Goal: Task Accomplishment & Management: Use online tool/utility

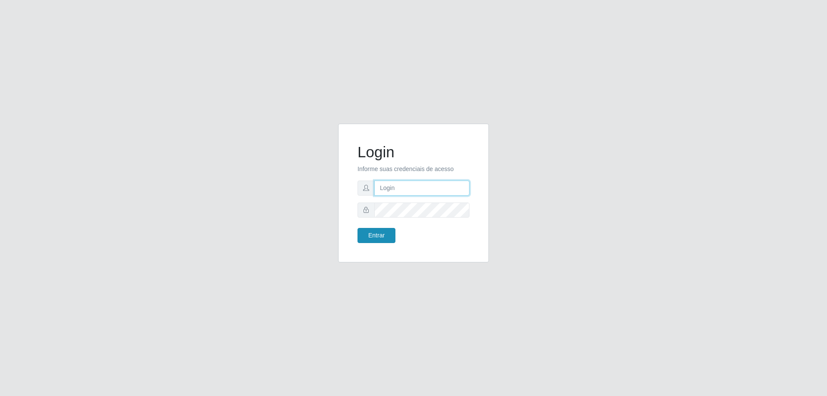
type input "[EMAIL_ADDRESS][DOMAIN_NAME]"
click at [372, 236] on button "Entrar" at bounding box center [376, 235] width 38 height 15
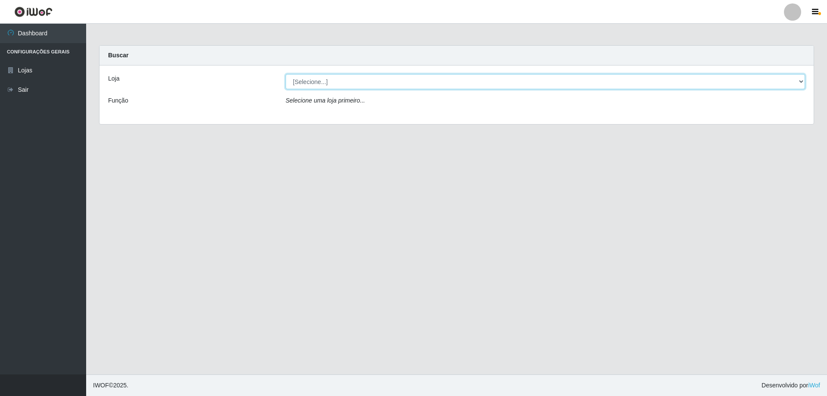
click at [800, 81] on select "[Selecione...] SuperShow Bis - [GEOGRAPHIC_DATA]" at bounding box center [544, 81] width 519 height 15
select select "59"
click at [285, 74] on select "[Selecione...] SuperShow Bis - [GEOGRAPHIC_DATA]" at bounding box center [544, 81] width 519 height 15
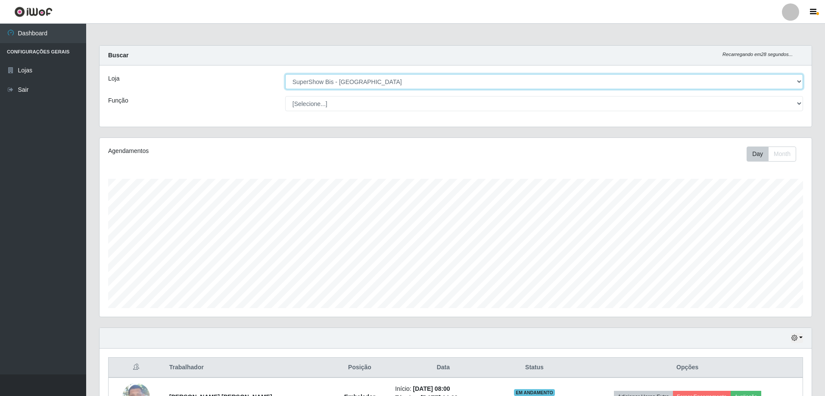
scroll to position [99, 0]
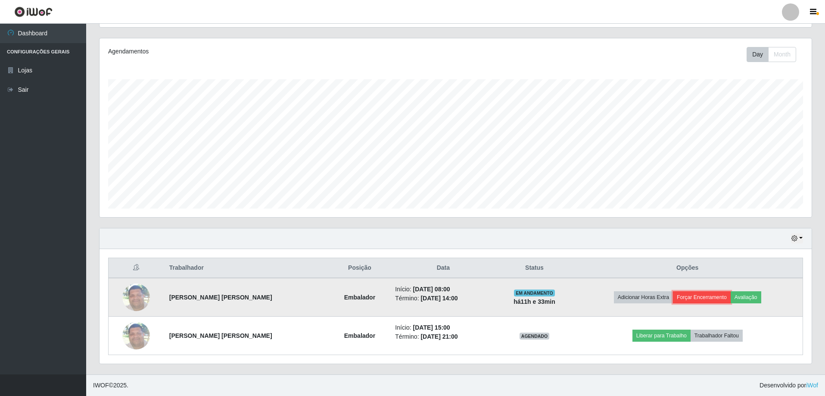
click at [696, 298] on button "Forçar Encerramento" at bounding box center [702, 297] width 58 height 12
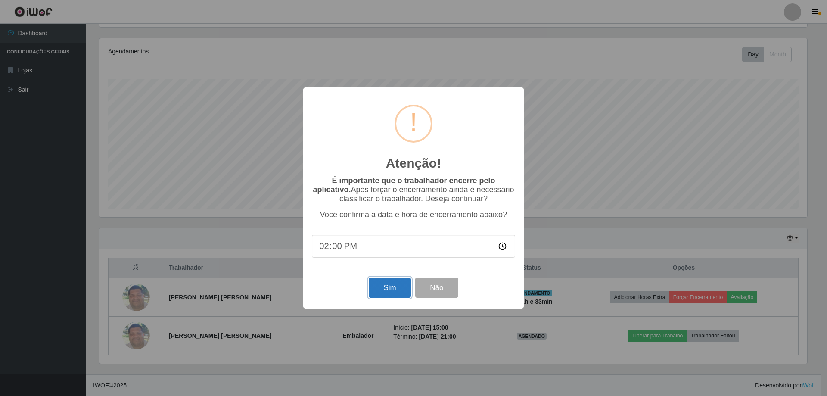
click at [392, 288] on button "Sim" at bounding box center [390, 287] width 42 height 20
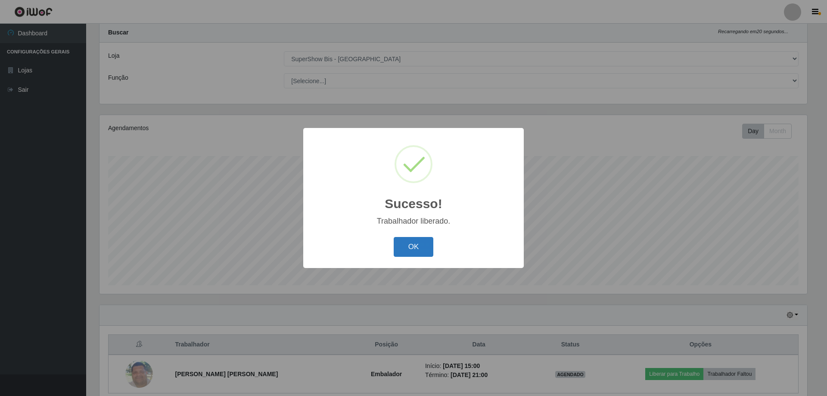
click at [411, 251] on button "OK" at bounding box center [414, 247] width 40 height 20
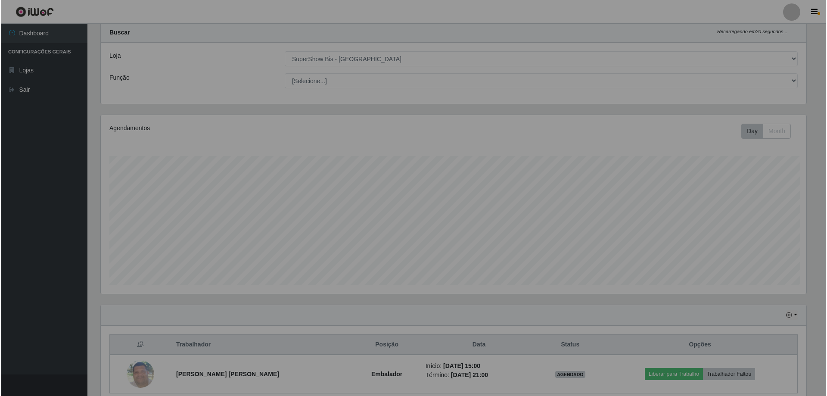
scroll to position [179, 712]
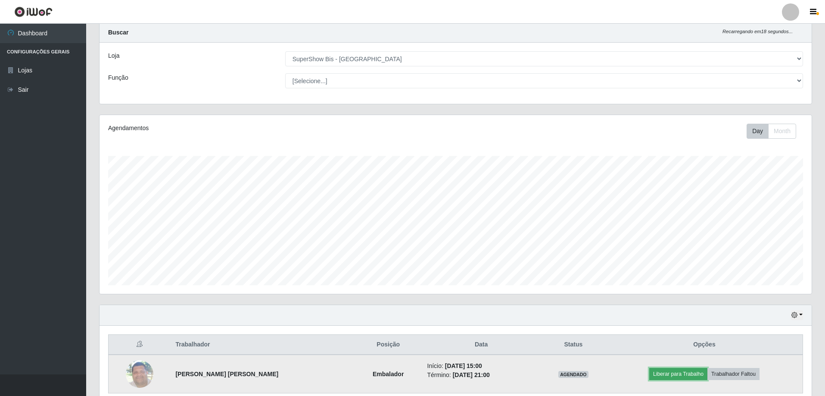
click at [673, 373] on button "Liberar para Trabalho" at bounding box center [678, 374] width 58 height 12
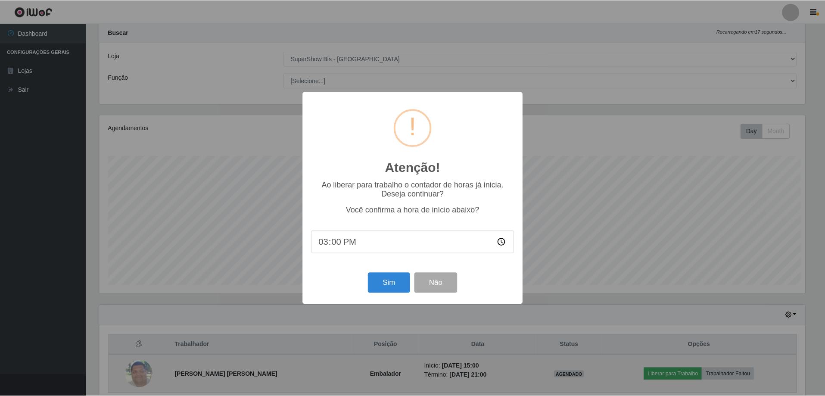
scroll to position [179, 707]
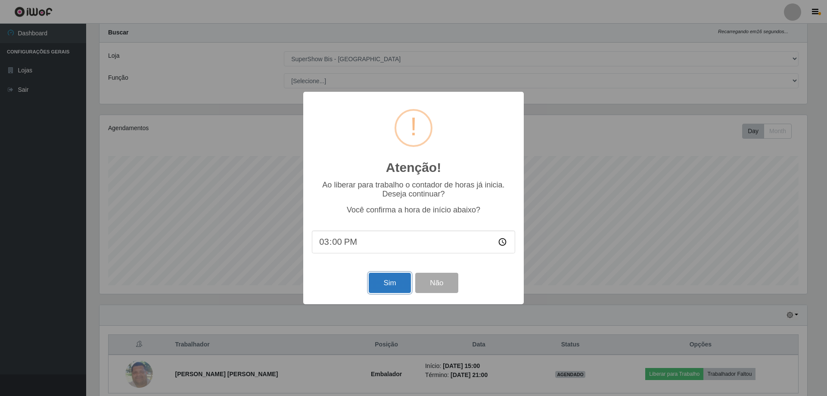
click at [389, 276] on button "Sim" at bounding box center [390, 283] width 42 height 20
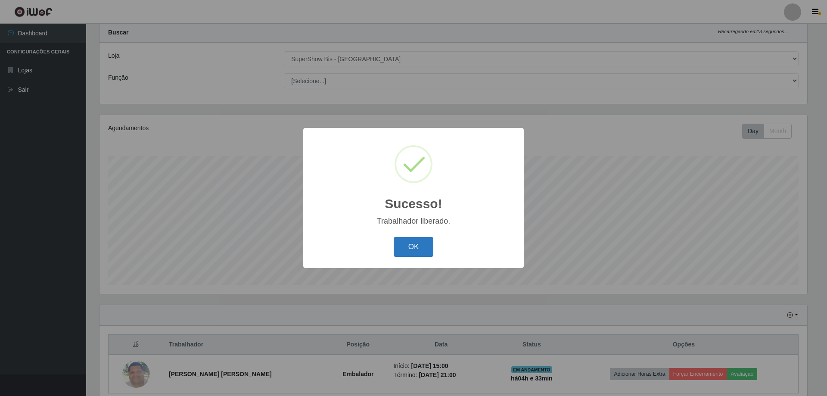
click at [421, 248] on button "OK" at bounding box center [414, 247] width 40 height 20
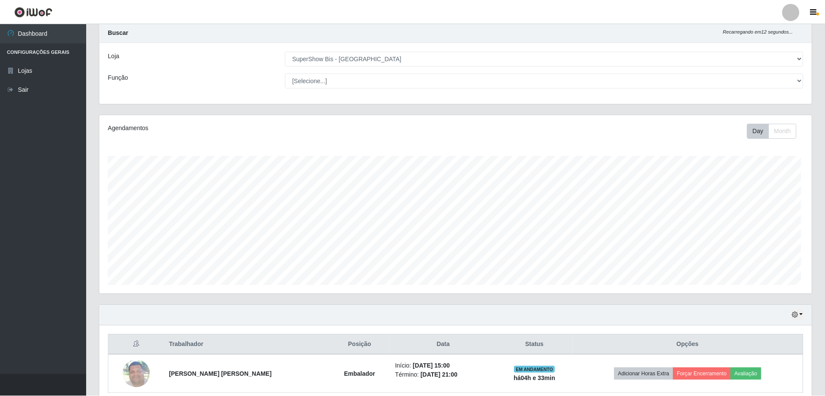
scroll to position [179, 712]
click at [798, 313] on button "button" at bounding box center [797, 315] width 12 height 10
click at [765, 265] on button "3 dias" at bounding box center [768, 265] width 68 height 18
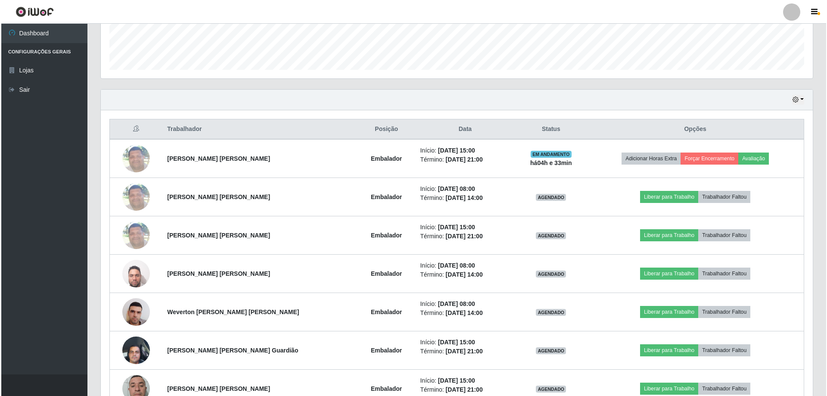
scroll to position [324, 0]
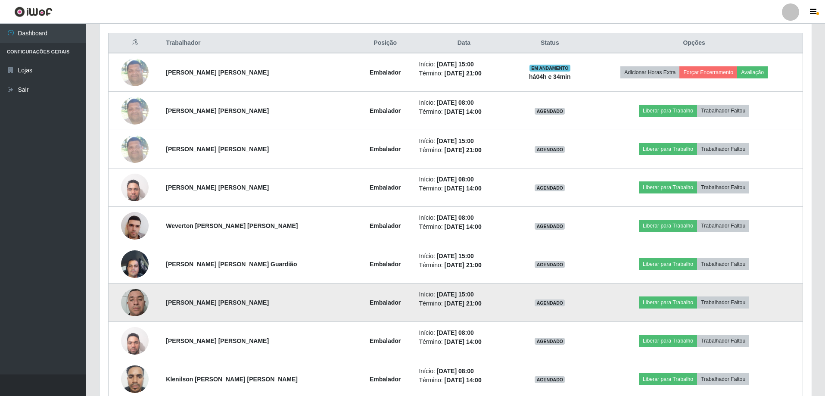
click at [141, 304] on img at bounding box center [135, 302] width 28 height 37
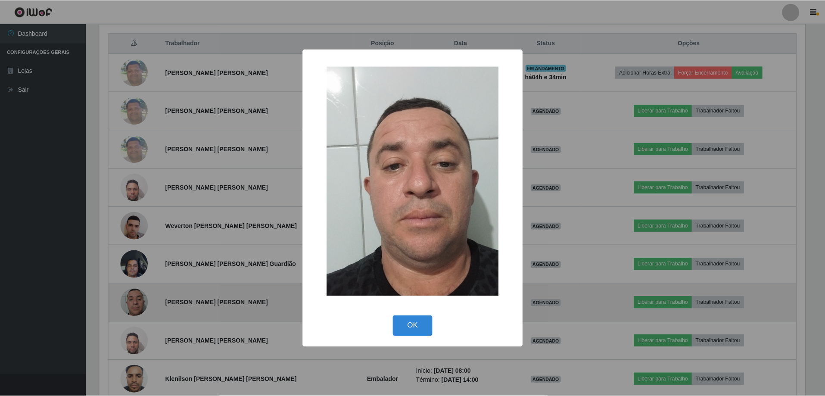
scroll to position [179, 707]
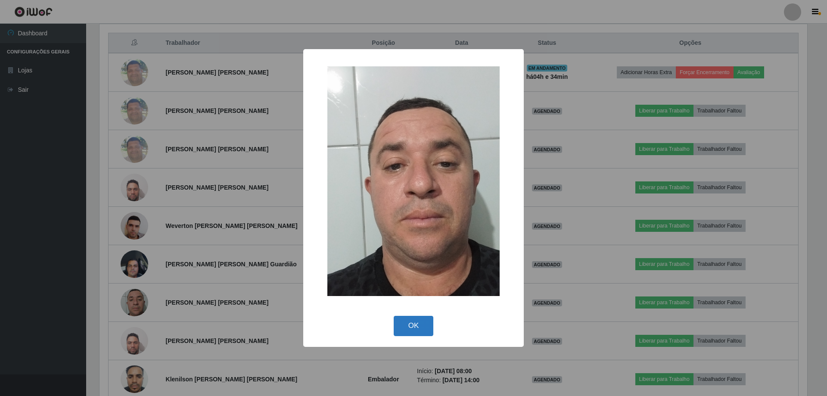
click at [418, 326] on button "OK" at bounding box center [414, 326] width 40 height 20
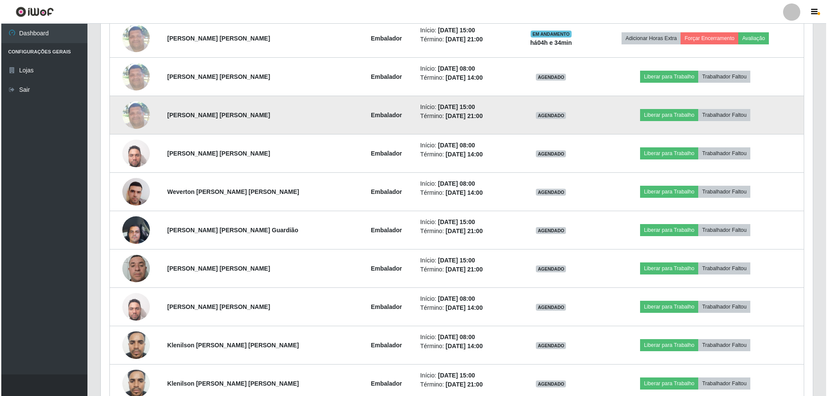
scroll to position [315, 0]
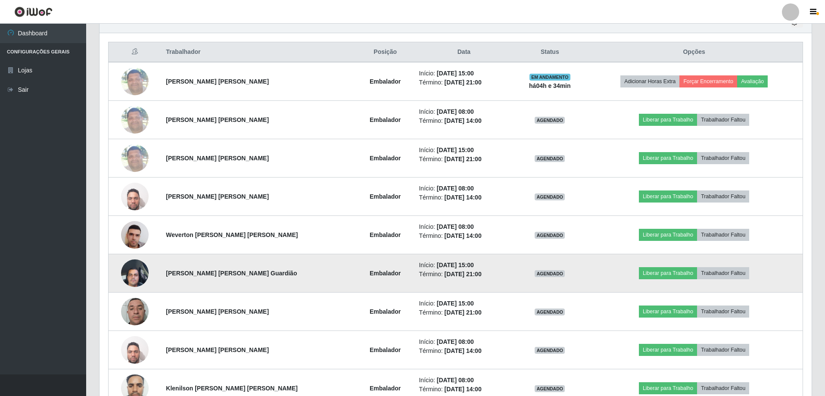
click at [136, 273] on img at bounding box center [135, 272] width 28 height 37
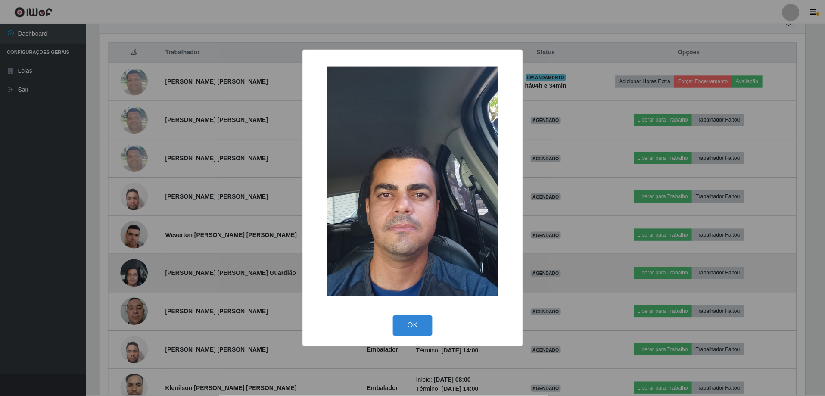
scroll to position [179, 707]
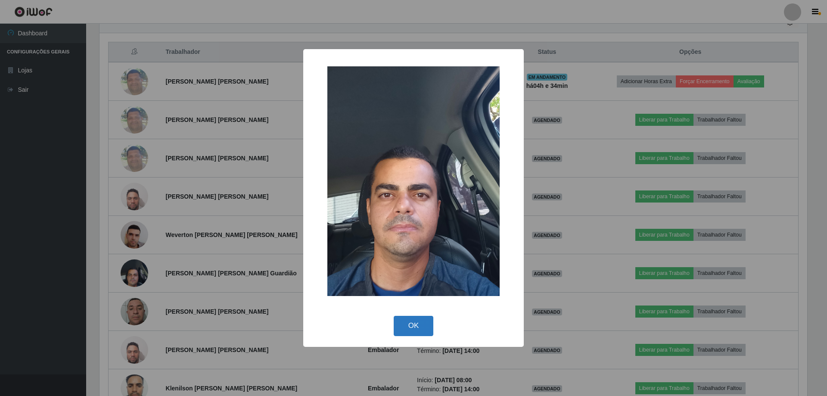
click at [410, 325] on button "OK" at bounding box center [414, 326] width 40 height 20
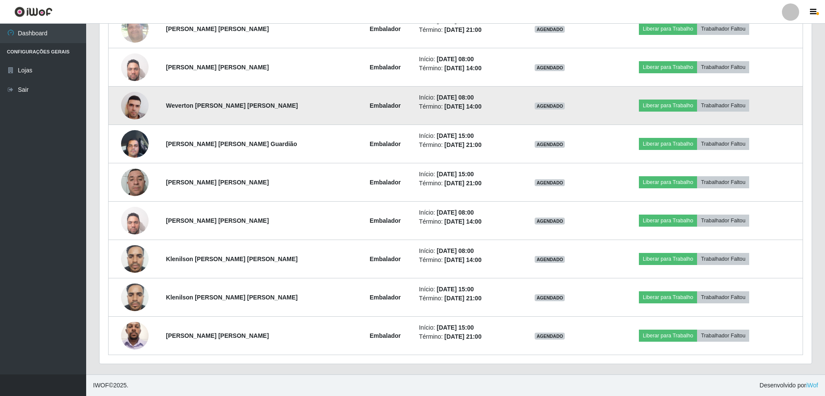
scroll to position [229, 0]
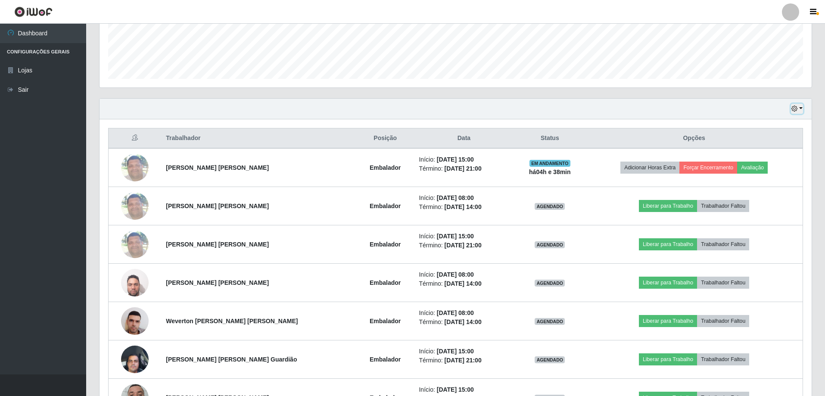
click at [802, 107] on button "button" at bounding box center [797, 109] width 12 height 10
click at [772, 127] on button "Hoje" at bounding box center [768, 124] width 68 height 18
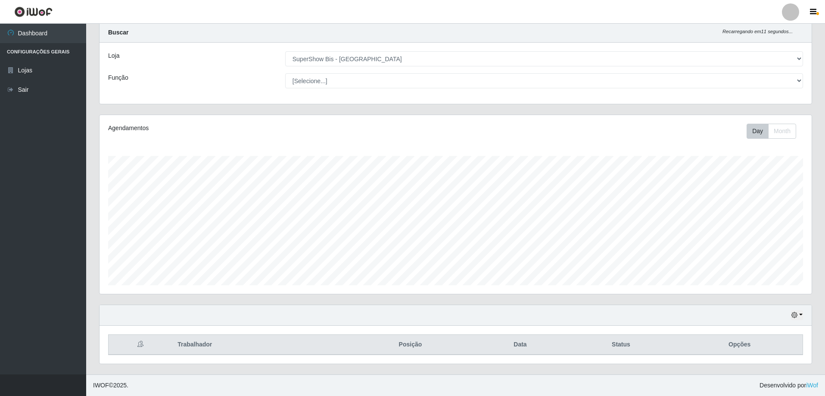
scroll to position [61, 0]
